Goal: Navigation & Orientation: Find specific page/section

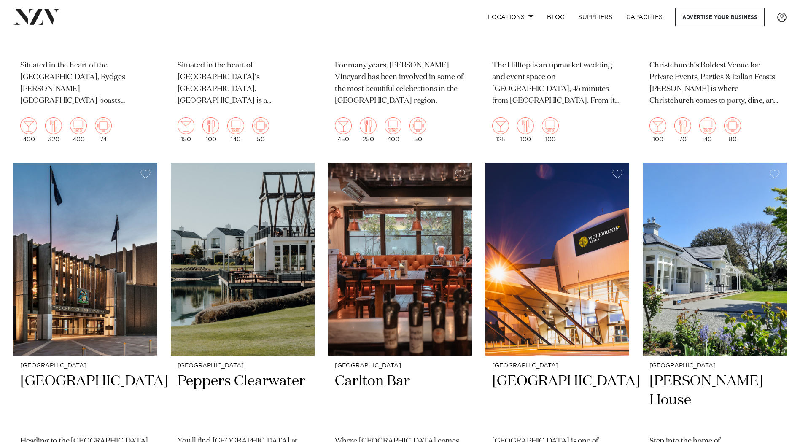
scroll to position [632, 0]
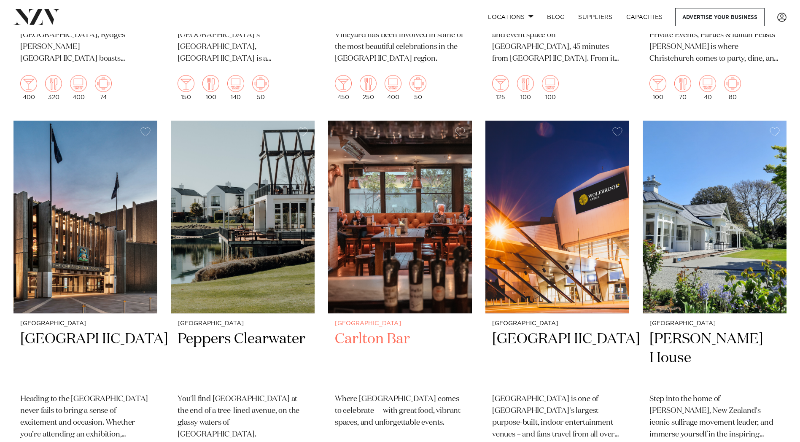
click at [360, 341] on h2 "Carlton Bar" at bounding box center [400, 358] width 130 height 57
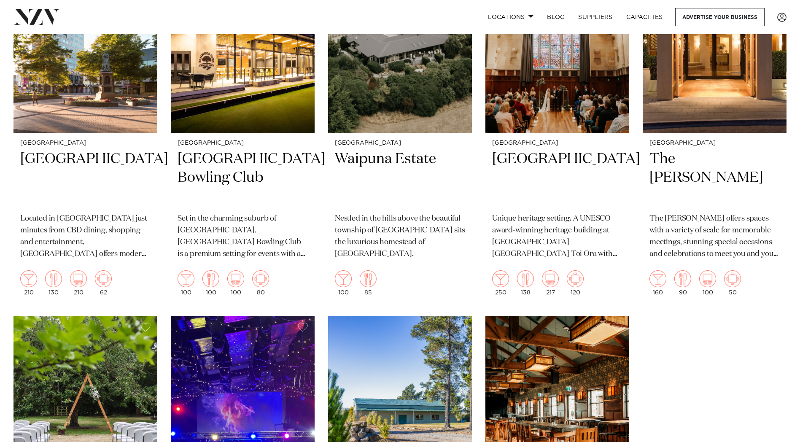
scroll to position [2108, 0]
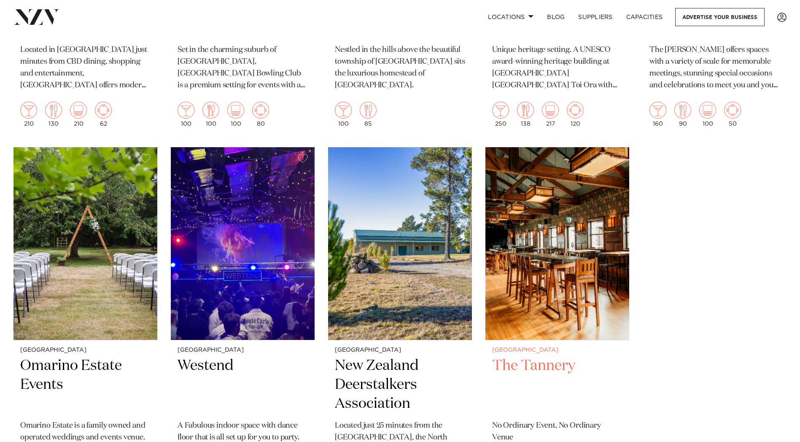
click at [512, 368] on h2 "The Tannery" at bounding box center [557, 384] width 130 height 57
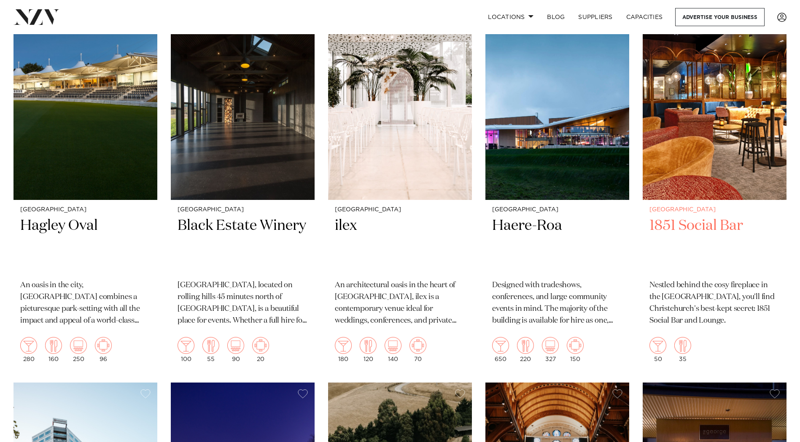
scroll to position [1539, 0]
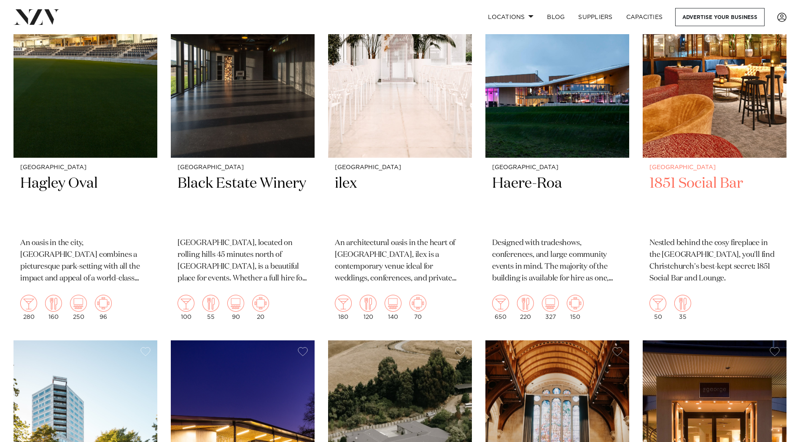
click at [671, 169] on small "[GEOGRAPHIC_DATA]" at bounding box center [714, 167] width 130 height 6
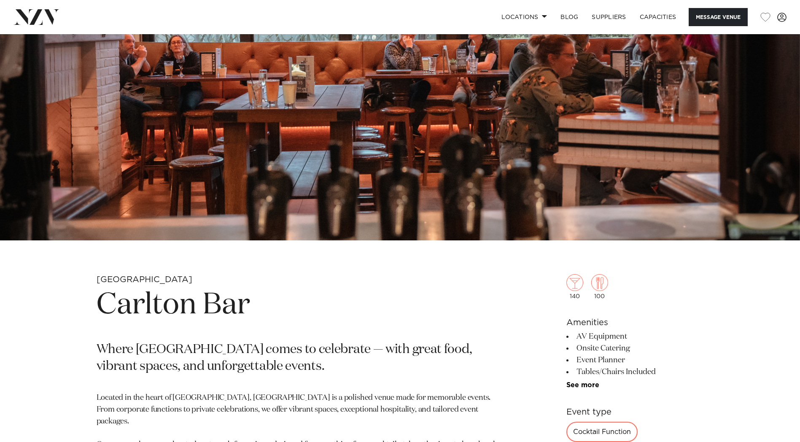
scroll to position [422, 0]
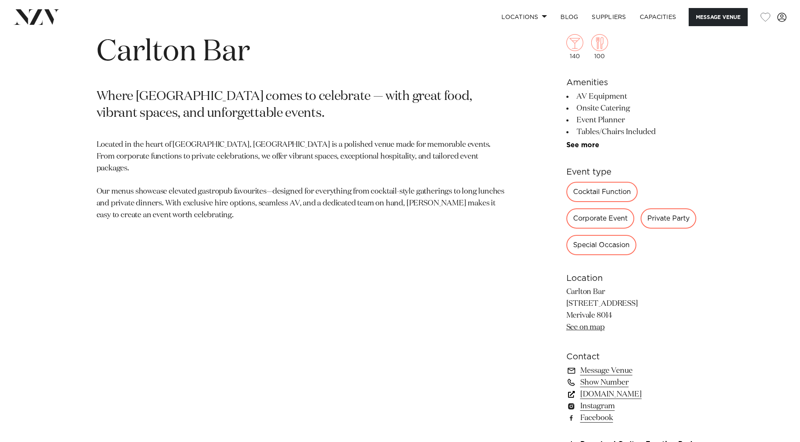
click at [601, 396] on link "carltonbar.co.nz" at bounding box center [634, 394] width 137 height 12
